Goal: Task Accomplishment & Management: Complete application form

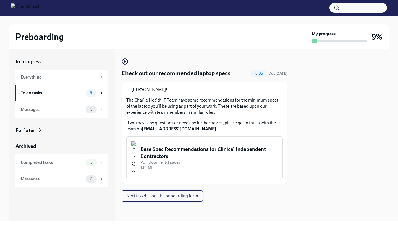
click at [164, 195] on span "Next task : Fill out the onboarding form" at bounding box center [162, 196] width 72 height 6
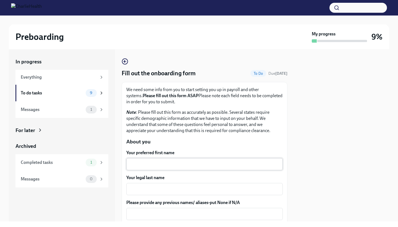
click at [175, 166] on textarea "Your preferred first name" at bounding box center [205, 164] width 150 height 7
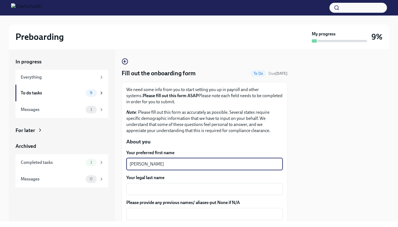
type textarea "[PERSON_NAME]"
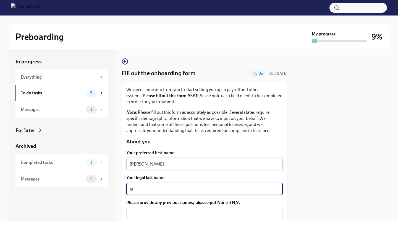
type textarea "a"
type textarea "[PERSON_NAME]"
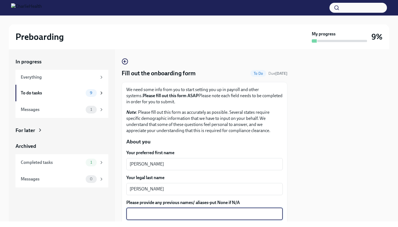
scroll to position [103, 0]
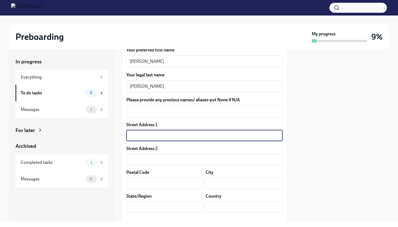
type input "[STREET_ADDRESS]"
type input "40050"
type input "[GEOGRAPHIC_DATA]"
type input "KY"
type input "[GEOGRAPHIC_DATA]"
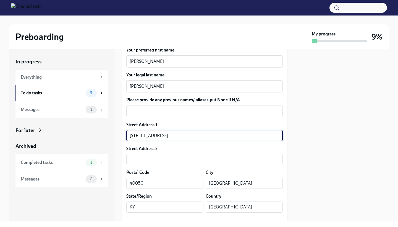
type textarea "KY"
type textarea "[GEOGRAPHIC_DATA]"
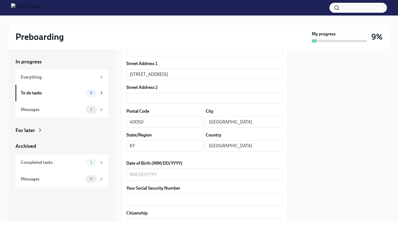
scroll to position [166, 0]
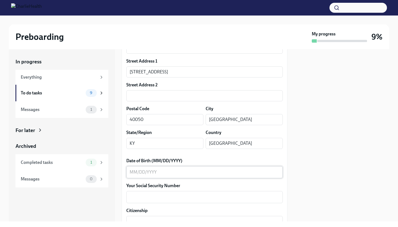
click at [177, 174] on textarea "Date of Birth (MM/DD/YYYY)" at bounding box center [205, 172] width 150 height 7
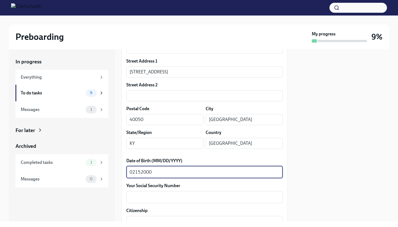
type textarea "02152000"
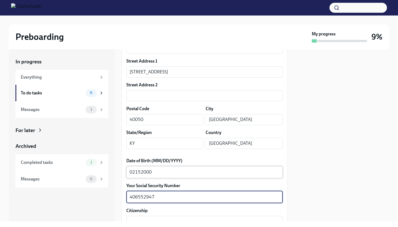
type textarea "406552947"
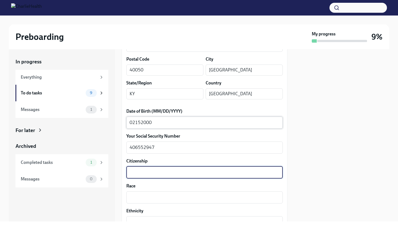
scroll to position [216, 0]
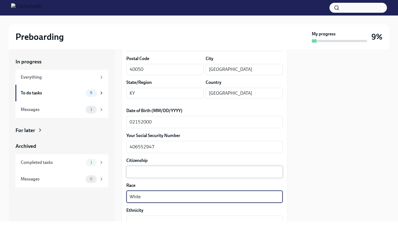
type textarea "White"
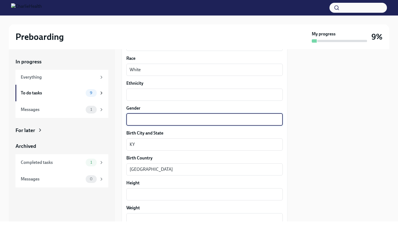
scroll to position [346, 0]
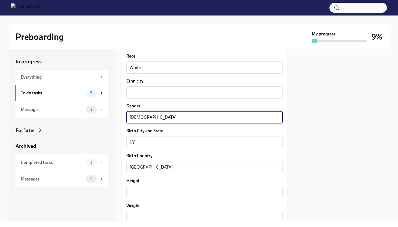
type textarea "[DEMOGRAPHIC_DATA]"
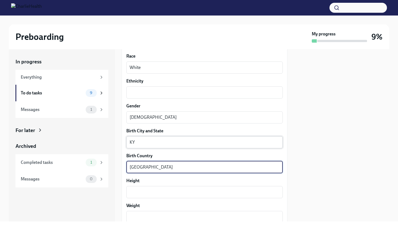
click at [180, 146] on div "KY x ​" at bounding box center [204, 142] width 157 height 12
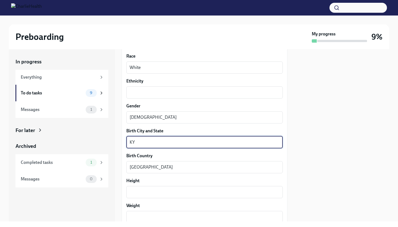
click at [180, 146] on div "KY x ​" at bounding box center [204, 142] width 157 height 12
click at [179, 144] on textarea "KY" at bounding box center [205, 142] width 150 height 7
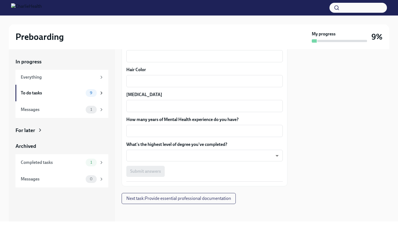
scroll to position [0, 0]
type textarea "[GEOGRAPHIC_DATA], [GEOGRAPHIC_DATA]"
click at [177, 128] on textarea "How many years of Mental Health experience do you have?" at bounding box center [205, 131] width 150 height 7
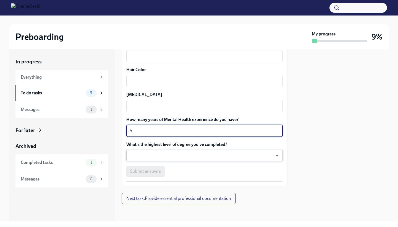
type textarea "5"
click at [173, 152] on body "Preboarding My progress 9% In progress Everything To do tasks 9 Messages 1 For …" at bounding box center [199, 113] width 398 height 227
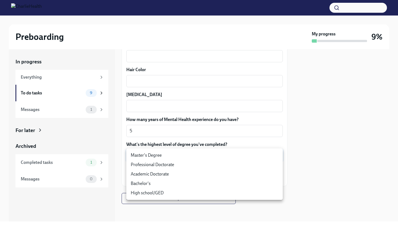
click at [167, 156] on li "Master's Degree" at bounding box center [204, 155] width 157 height 9
type input "2vBr-ghkD"
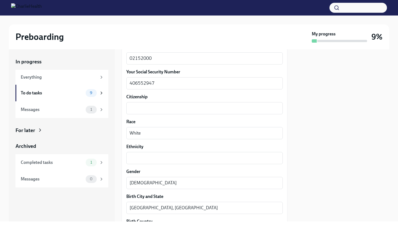
scroll to position [280, 0]
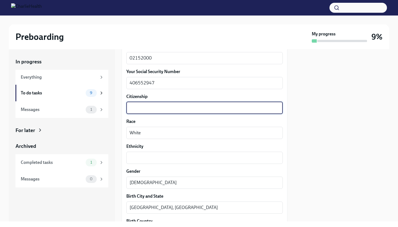
click at [165, 111] on textarea "Citizenship" at bounding box center [205, 108] width 150 height 7
type textarea "[DEMOGRAPHIC_DATA] Citizen"
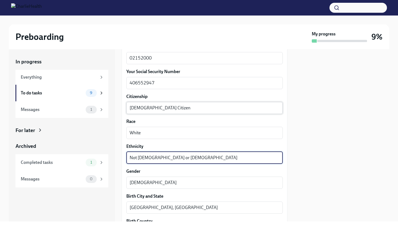
type textarea "Not [DEMOGRAPHIC_DATA] or [DEMOGRAPHIC_DATA]"
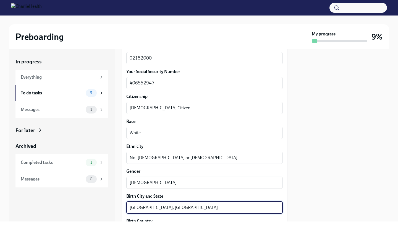
scroll to position [377, 0]
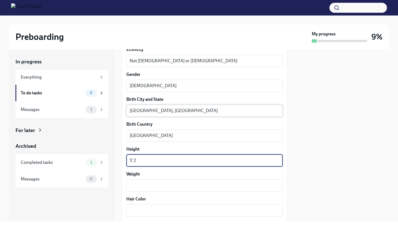
type textarea "5'2"
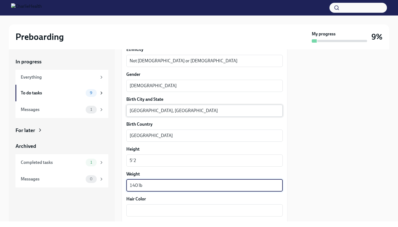
type textarea "140 lb"
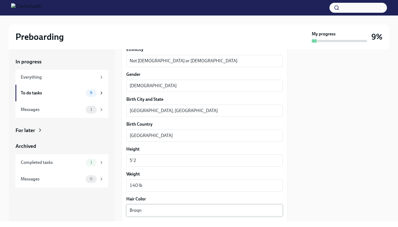
scroll to position [477, 0]
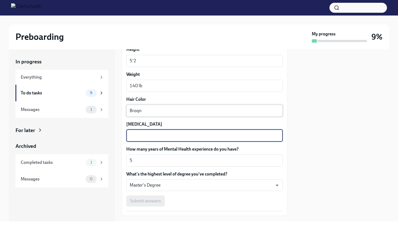
click at [162, 108] on textarea "Broqn" at bounding box center [205, 110] width 150 height 7
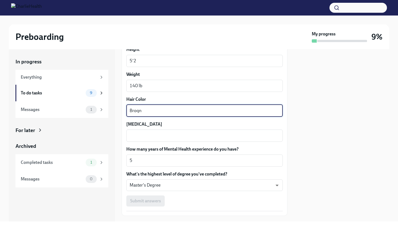
click at [162, 108] on textarea "Broqn" at bounding box center [205, 110] width 150 height 7
type textarea "Brown"
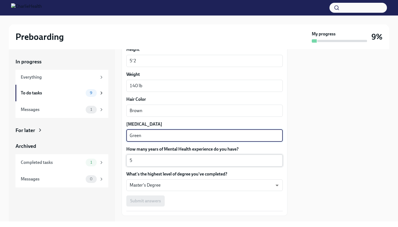
type textarea "Green"
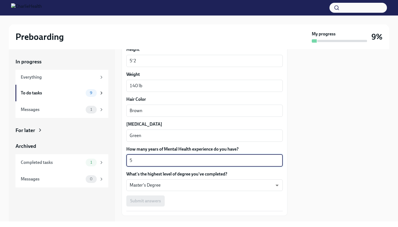
click at [164, 161] on textarea "5" at bounding box center [205, 160] width 150 height 7
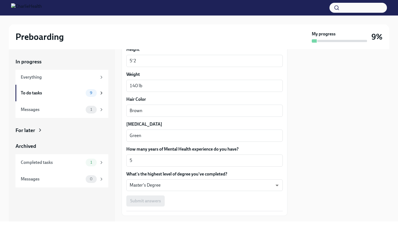
click at [148, 197] on div "Submit answers" at bounding box center [204, 200] width 157 height 11
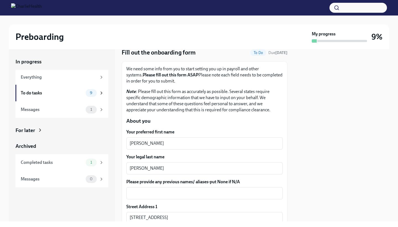
scroll to position [19, 0]
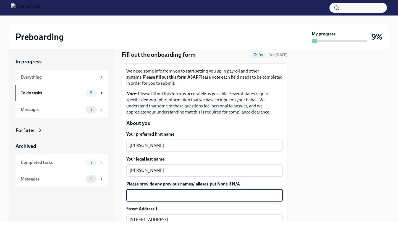
click at [152, 198] on textarea "Please provide any previous names/ aliases-put None if N/A" at bounding box center [205, 195] width 150 height 7
type textarea "N/A"
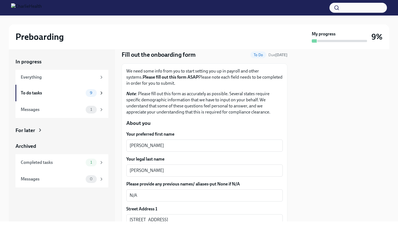
click at [217, 158] on label "Your legal last name" at bounding box center [204, 159] width 157 height 6
click at [217, 167] on textarea "[PERSON_NAME]" at bounding box center [205, 170] width 150 height 7
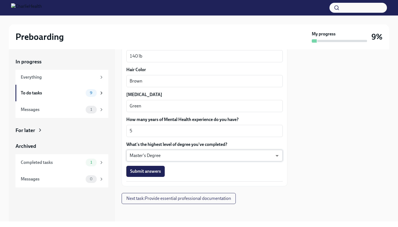
scroll to position [0, 0]
click at [154, 175] on button "Submit answers" at bounding box center [145, 171] width 38 height 11
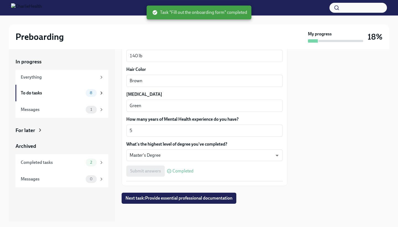
scroll to position [506, 0]
click at [152, 201] on span "Next task : Provide essential professional documentation" at bounding box center [179, 199] width 107 height 6
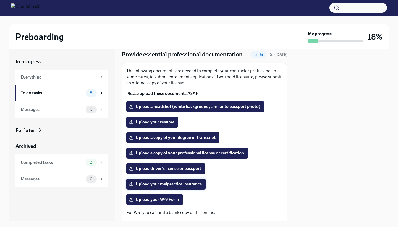
scroll to position [12, 0]
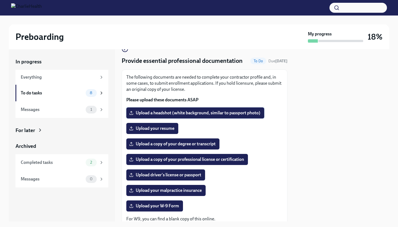
click at [175, 112] on span "Upload a headshot (white background, similar to passport photo)" at bounding box center [195, 113] width 130 height 6
click at [0, 0] on input "Upload a headshot (white background, similar to passport photo)" at bounding box center [0, 0] width 0 height 0
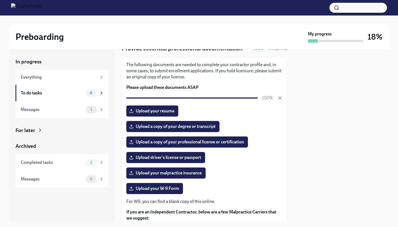
scroll to position [27, 0]
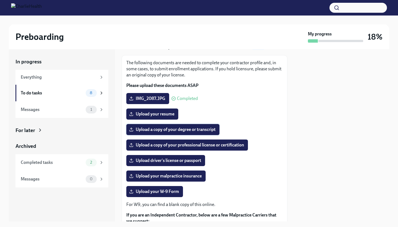
click at [158, 128] on span "Upload a copy of your degree or transcript" at bounding box center [173, 130] width 86 height 6
click at [0, 0] on input "Upload a copy of your degree or transcript" at bounding box center [0, 0] width 0 height 0
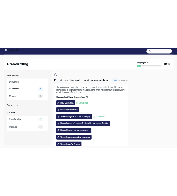
scroll to position [0, 0]
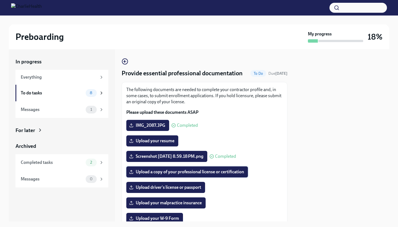
click at [235, 174] on span "Upload a copy of your professional license or certification" at bounding box center [187, 172] width 114 height 6
click at [0, 0] on input "Upload a copy of your professional license or certification" at bounding box center [0, 0] width 0 height 0
click at [152, 141] on span "Upload your resume" at bounding box center [152, 141] width 44 height 6
click at [0, 0] on input "Upload your resume" at bounding box center [0, 0] width 0 height 0
click at [164, 143] on span "Upload your resume" at bounding box center [152, 141] width 44 height 6
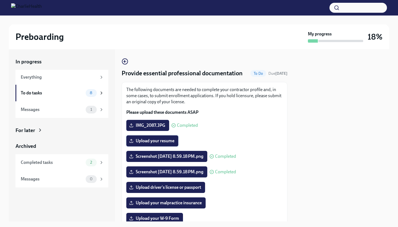
click at [0, 0] on input "Upload your resume" at bounding box center [0, 0] width 0 height 0
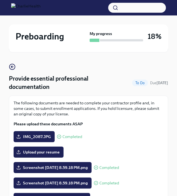
scroll to position [27, 0]
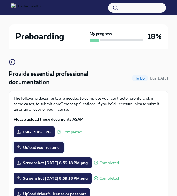
click at [55, 147] on span "Upload your resume" at bounding box center [38, 148] width 42 height 6
click at [0, 0] on input "Upload your resume" at bounding box center [0, 0] width 0 height 0
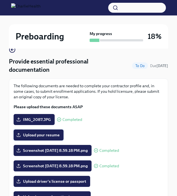
scroll to position [51, 0]
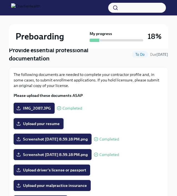
click at [42, 128] on label "Upload your resume" at bounding box center [39, 123] width 50 height 11
click at [0, 0] on input "Upload your resume" at bounding box center [0, 0] width 0 height 0
click at [51, 125] on span "Upload your resume" at bounding box center [38, 124] width 42 height 6
click at [0, 0] on input "Upload your resume" at bounding box center [0, 0] width 0 height 0
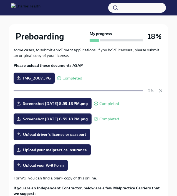
scroll to position [82, 0]
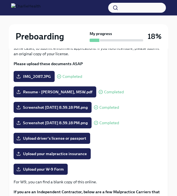
click at [145, 121] on div "Screenshot [DATE] 8.59.18 PM.png Completed" at bounding box center [88, 123] width 149 height 11
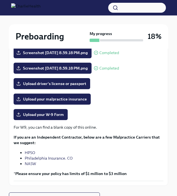
scroll to position [139, 0]
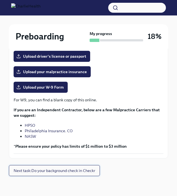
click at [54, 170] on span "Next task : Do your background check in Checkr" at bounding box center [54, 171] width 81 height 6
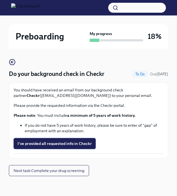
click at [59, 145] on span "I've provided all requested info in Checkr" at bounding box center [54, 144] width 74 height 6
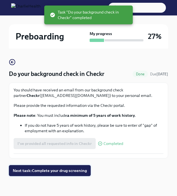
click at [66, 171] on span "Next task : Complete your drug screening" at bounding box center [50, 171] width 74 height 6
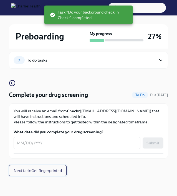
scroll to position [5, 0]
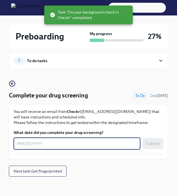
click at [62, 143] on textarea "What date did you complete your drug screening?" at bounding box center [77, 144] width 120 height 7
click at [55, 172] on span "Next task : Get fingerprinted" at bounding box center [38, 172] width 48 height 6
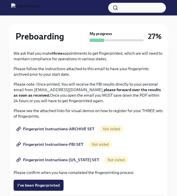
scroll to position [65, 0]
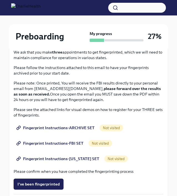
click at [75, 130] on span "Fingerprint Instructions-ARCHIVE SET" at bounding box center [55, 128] width 77 height 6
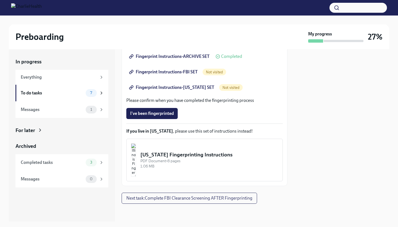
scroll to position [0, 0]
click at [162, 199] on span "Next task : Complete FBI Clearance Screening AFTER Fingerprinting" at bounding box center [189, 198] width 126 height 6
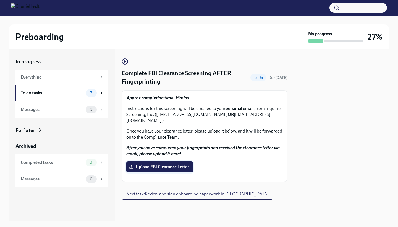
click at [171, 164] on span "Upload FBI Clearance Letter" at bounding box center [159, 167] width 59 height 6
click at [0, 0] on input "Upload FBI Clearance Letter" at bounding box center [0, 0] width 0 height 0
click at [195, 191] on span "Next task : Review and sign onboarding paperwork in [GEOGRAPHIC_DATA]" at bounding box center [197, 194] width 142 height 6
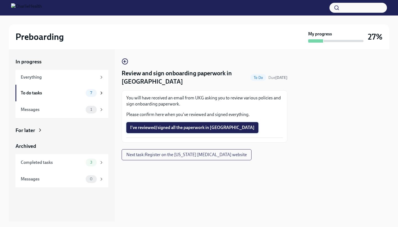
click at [184, 128] on span "I've reviewed/signed all the paperwork in [GEOGRAPHIC_DATA]" at bounding box center [192, 128] width 125 height 6
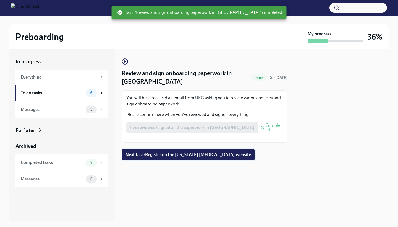
click at [185, 156] on span "Next task : Register on the [US_STATE] [MEDICAL_DATA] website" at bounding box center [189, 155] width 126 height 6
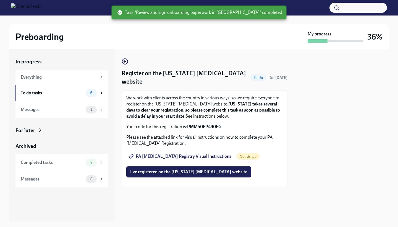
click at [198, 157] on span "PA [MEDICAL_DATA] Registry Visual Instructions" at bounding box center [180, 157] width 101 height 6
click at [212, 126] on strong "PMM50FP490FG" at bounding box center [204, 126] width 34 height 5
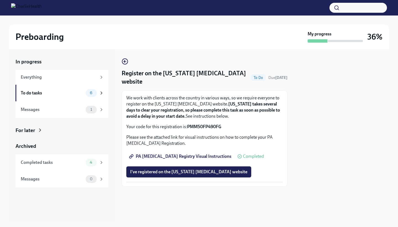
click at [234, 141] on p "Please see the attached link for visual instructions on how to complete your PA…" at bounding box center [204, 140] width 157 height 12
click at [216, 127] on strong "PMM50FP490FG" at bounding box center [204, 126] width 34 height 5
copy strong "PMM50FP490FG"
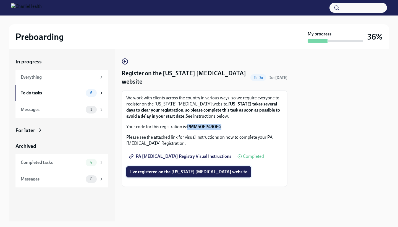
click at [179, 174] on span "I've registered on the [US_STATE] [MEDICAL_DATA] website" at bounding box center [188, 172] width 117 height 6
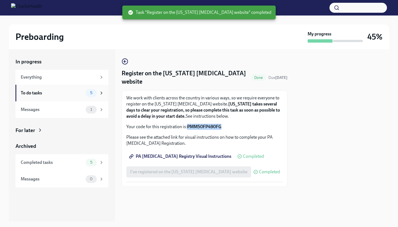
click at [72, 90] on div "To do tasks" at bounding box center [52, 93] width 63 height 6
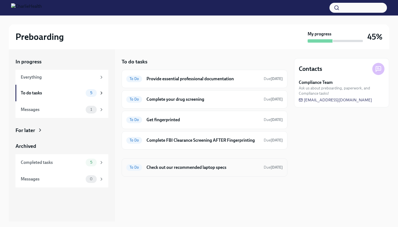
click at [211, 167] on h6 "Check out our recommended laptop specs" at bounding box center [203, 167] width 113 height 6
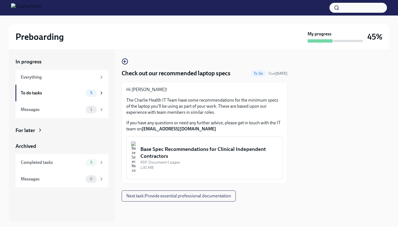
click at [181, 154] on div "Base Spec Recommendations for Clinical Independent Contractors" at bounding box center [210, 153] width 138 height 14
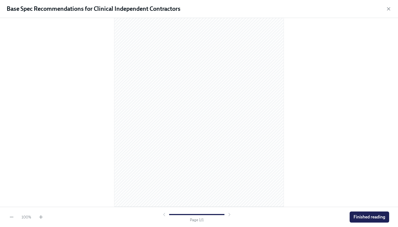
scroll to position [40, 0]
click at [369, 217] on span "Finished reading" at bounding box center [370, 217] width 32 height 6
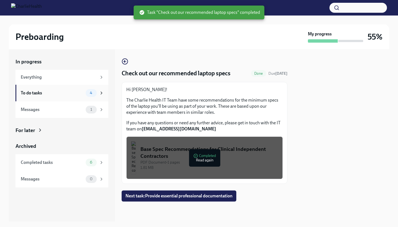
click at [69, 95] on div "To do tasks" at bounding box center [52, 93] width 63 height 6
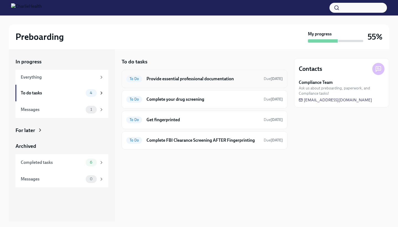
click at [170, 79] on h6 "Provide essential professional documentation" at bounding box center [203, 79] width 113 height 6
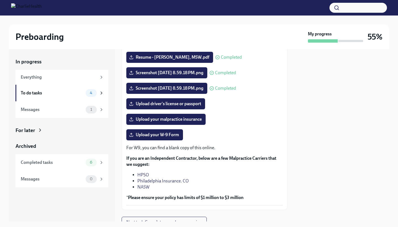
scroll to position [84, 0]
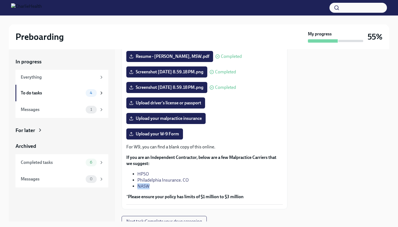
drag, startPoint x: 150, startPoint y: 184, endPoint x: 138, endPoint y: 185, distance: 12.0
click at [138, 185] on li "NASW" at bounding box center [211, 186] width 146 height 6
copy link "NASW"
click at [161, 187] on li "NASW" at bounding box center [211, 186] width 146 height 6
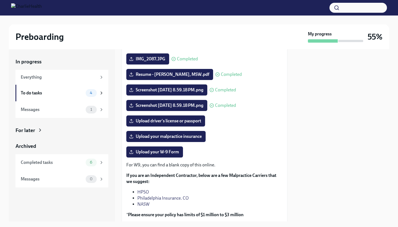
scroll to position [62, 0]
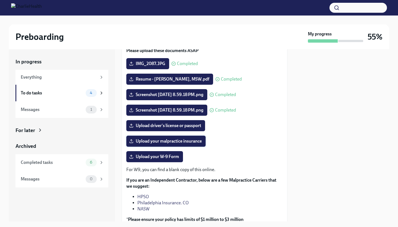
click at [172, 141] on span "Upload your malpractice insurance" at bounding box center [166, 141] width 72 height 6
click at [0, 0] on input "Upload your malpractice insurance" at bounding box center [0, 0] width 0 height 0
click at [171, 159] on span "Upload your W-9 Form" at bounding box center [154, 157] width 49 height 6
click at [0, 0] on input "Upload your W-9 Form" at bounding box center [0, 0] width 0 height 0
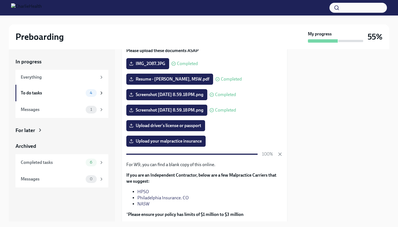
scroll to position [0, 0]
click at [190, 125] on span "Upload driver's license or passport" at bounding box center [165, 126] width 71 height 6
click at [0, 0] on input "Upload driver's license or passport" at bounding box center [0, 0] width 0 height 0
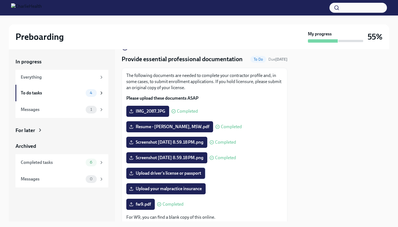
scroll to position [17, 0]
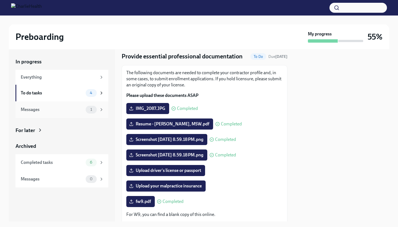
click at [73, 108] on div "Messages" at bounding box center [52, 110] width 63 height 6
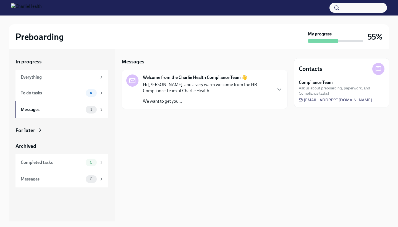
click at [188, 81] on div "Welcome from the Charlie Health Compliance Team 👋 Hi [PERSON_NAME], and a very …" at bounding box center [207, 89] width 129 height 30
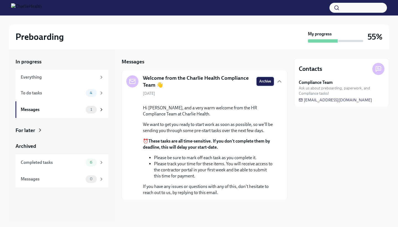
click at [261, 83] on span "Archive" at bounding box center [266, 82] width 12 height 6
click at [73, 80] on div "Everything" at bounding box center [59, 77] width 76 height 6
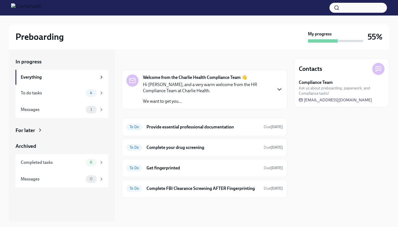
click at [281, 90] on icon "button" at bounding box center [279, 89] width 7 height 7
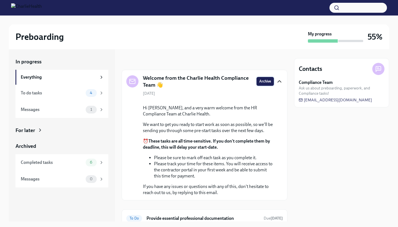
click at [263, 80] on span "Archive" at bounding box center [266, 82] width 12 height 6
